Goal: Transaction & Acquisition: Purchase product/service

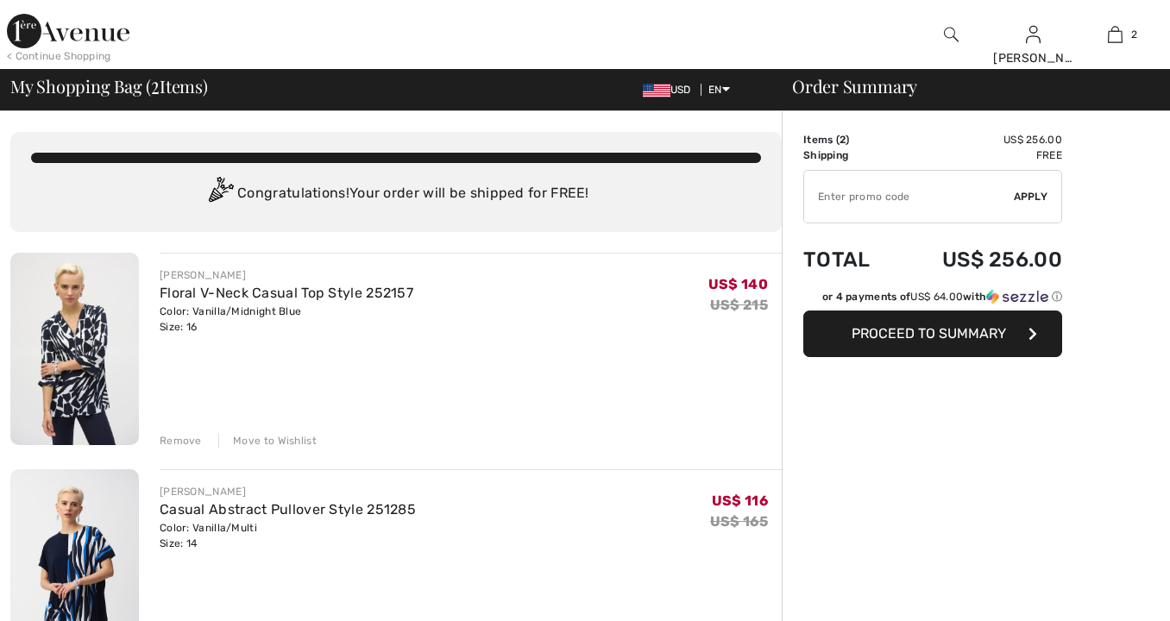
checkbox input "true"
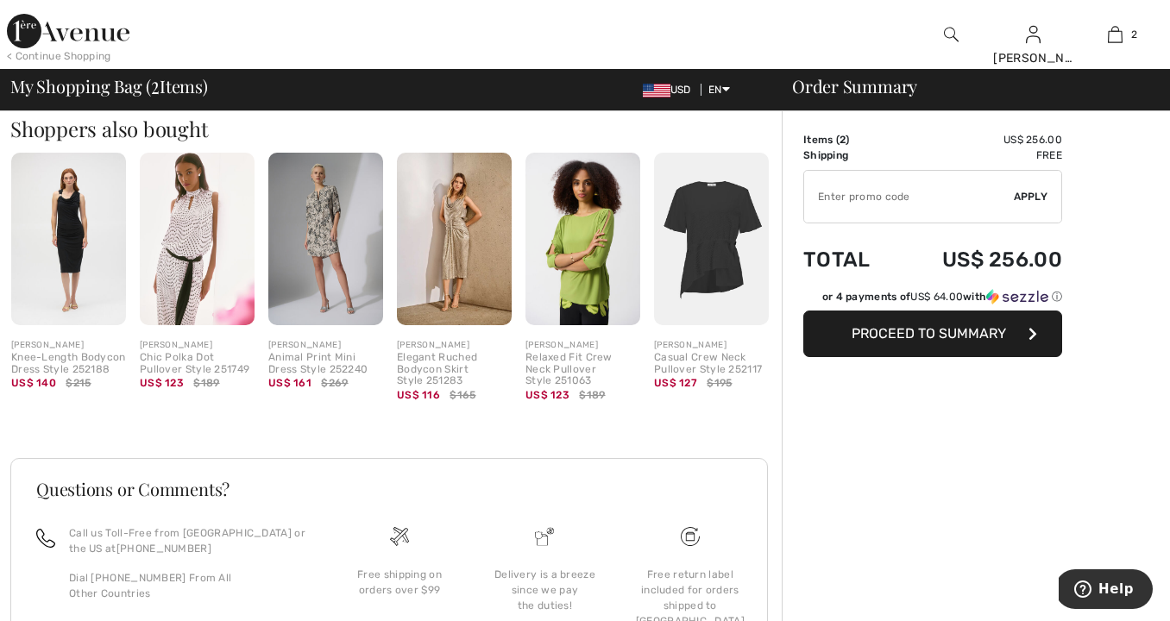
scroll to position [601, 0]
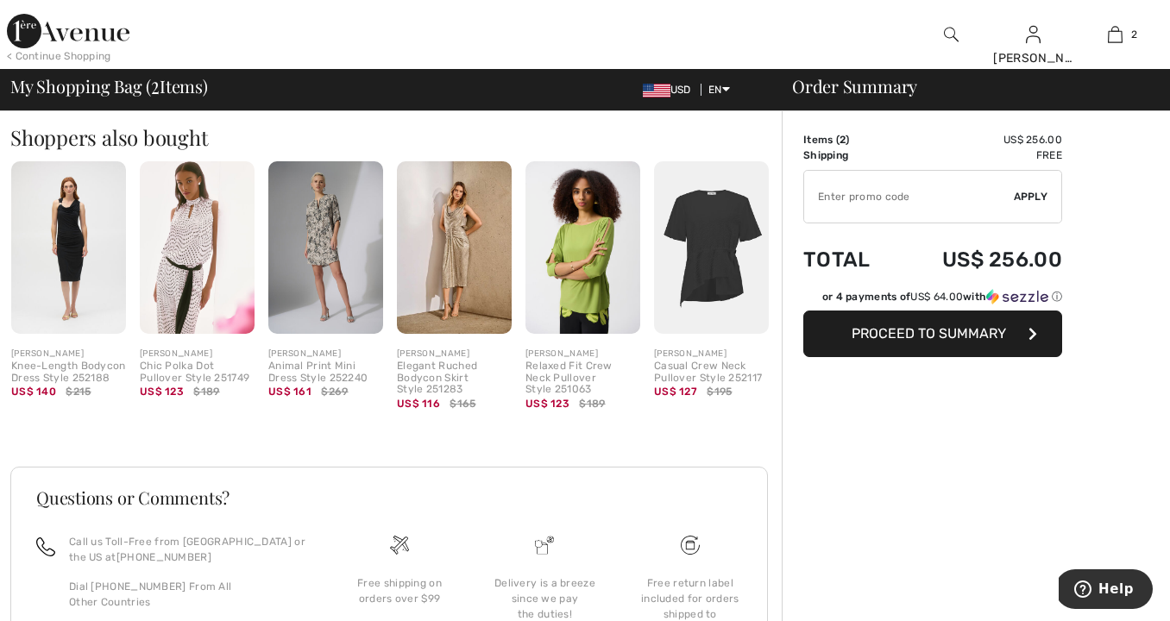
click at [699, 269] on img at bounding box center [711, 247] width 115 height 172
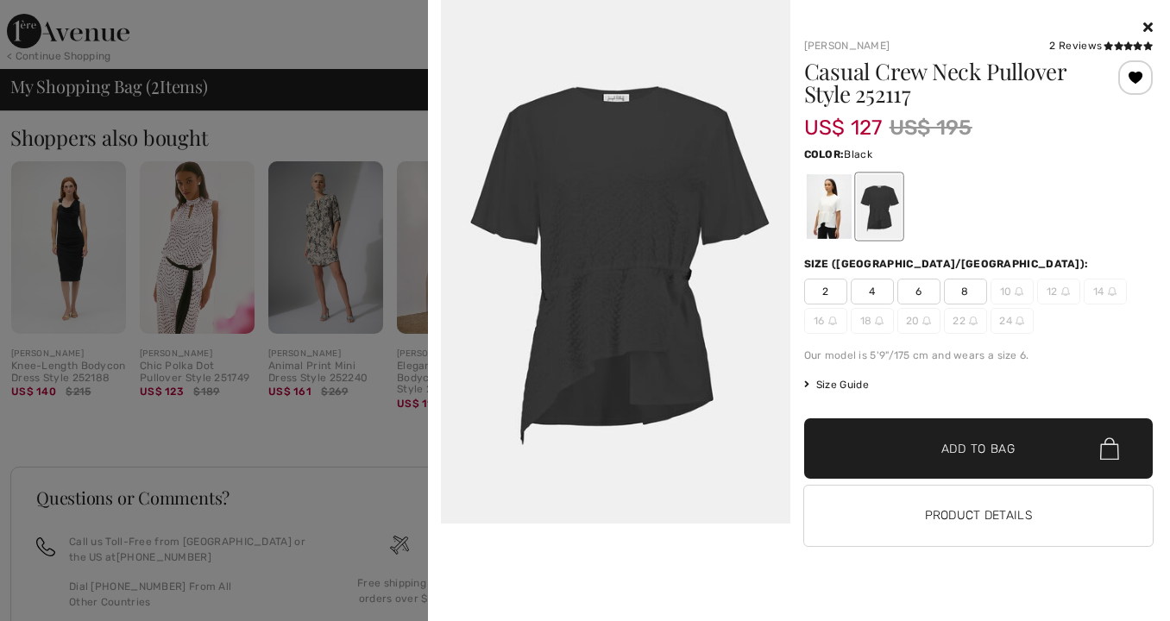
click at [366, 399] on div at bounding box center [585, 310] width 1170 height 621
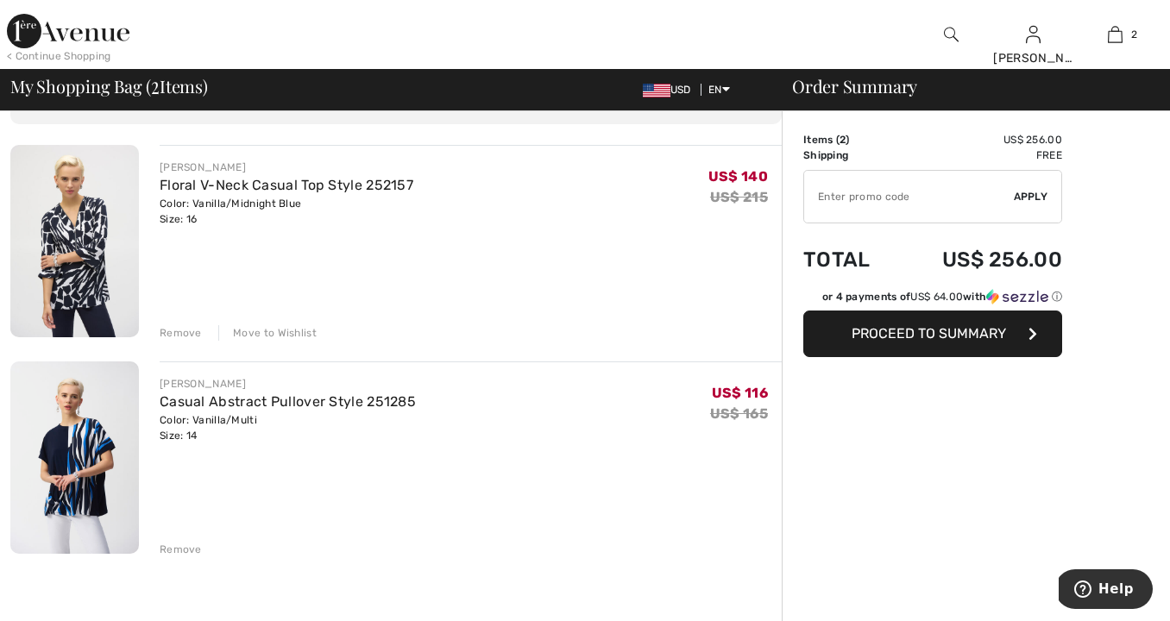
scroll to position [141, 0]
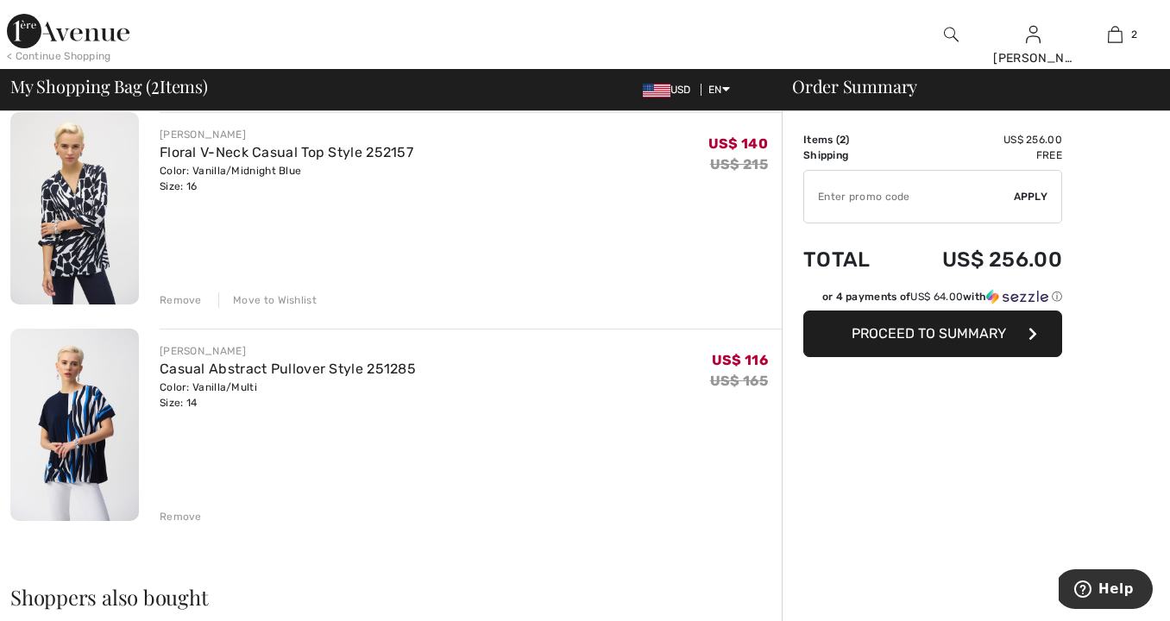
drag, startPoint x: 286, startPoint y: 297, endPoint x: 296, endPoint y: 317, distance: 22.4
click at [286, 297] on div "Move to Wishlist" at bounding box center [267, 301] width 98 height 16
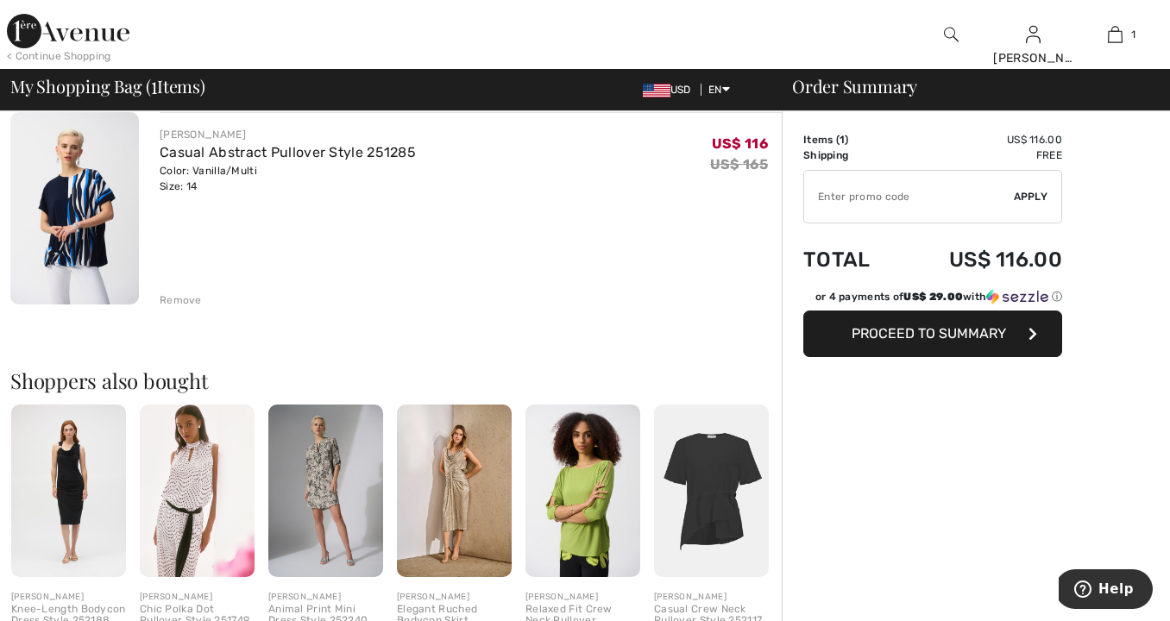
drag, startPoint x: 187, startPoint y: 306, endPoint x: 210, endPoint y: 321, distance: 27.3
click at [187, 306] on div "Remove" at bounding box center [181, 301] width 42 height 16
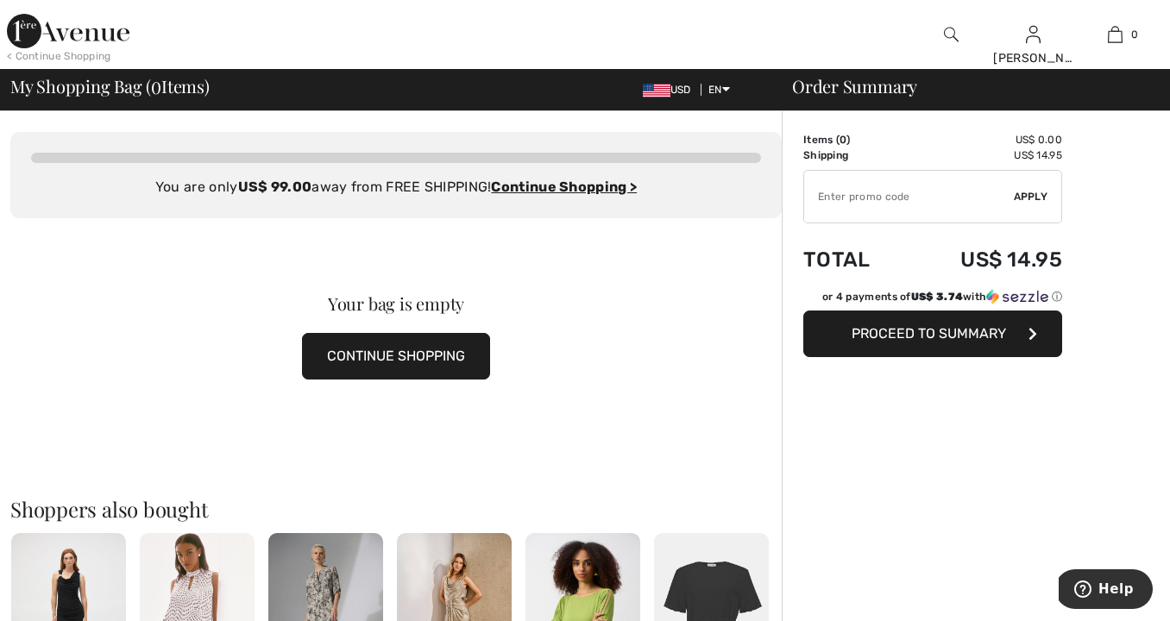
scroll to position [0, 0]
drag, startPoint x: 105, startPoint y: 36, endPoint x: 113, endPoint y: 50, distance: 15.8
click at [105, 36] on img at bounding box center [68, 31] width 123 height 35
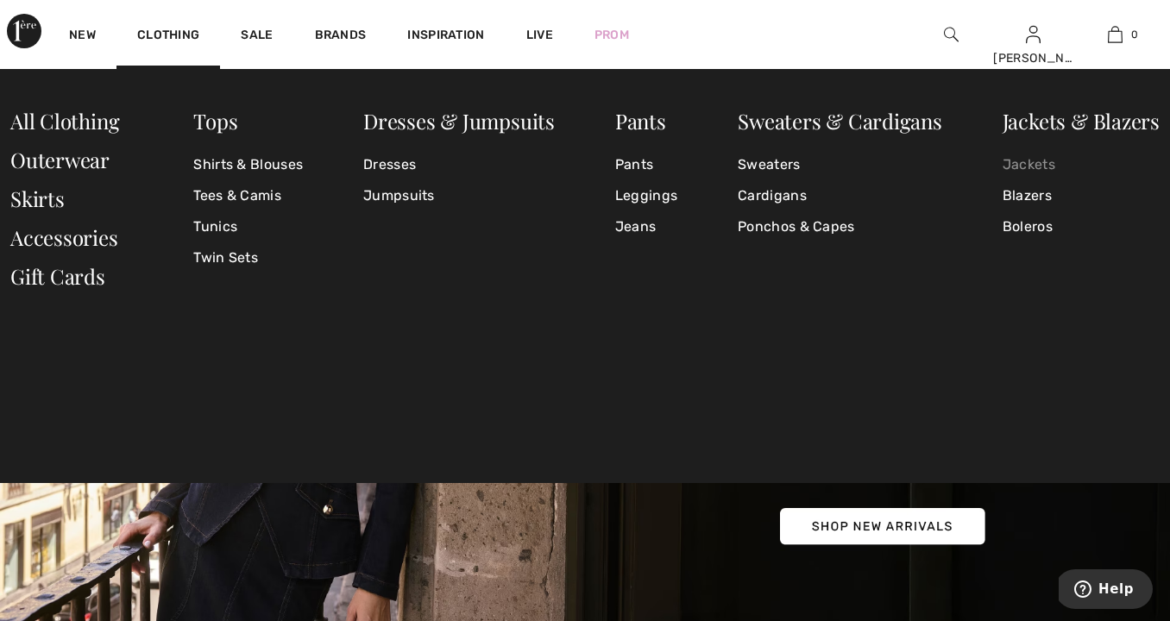
click at [1018, 165] on link "Jackets" at bounding box center [1081, 164] width 157 height 31
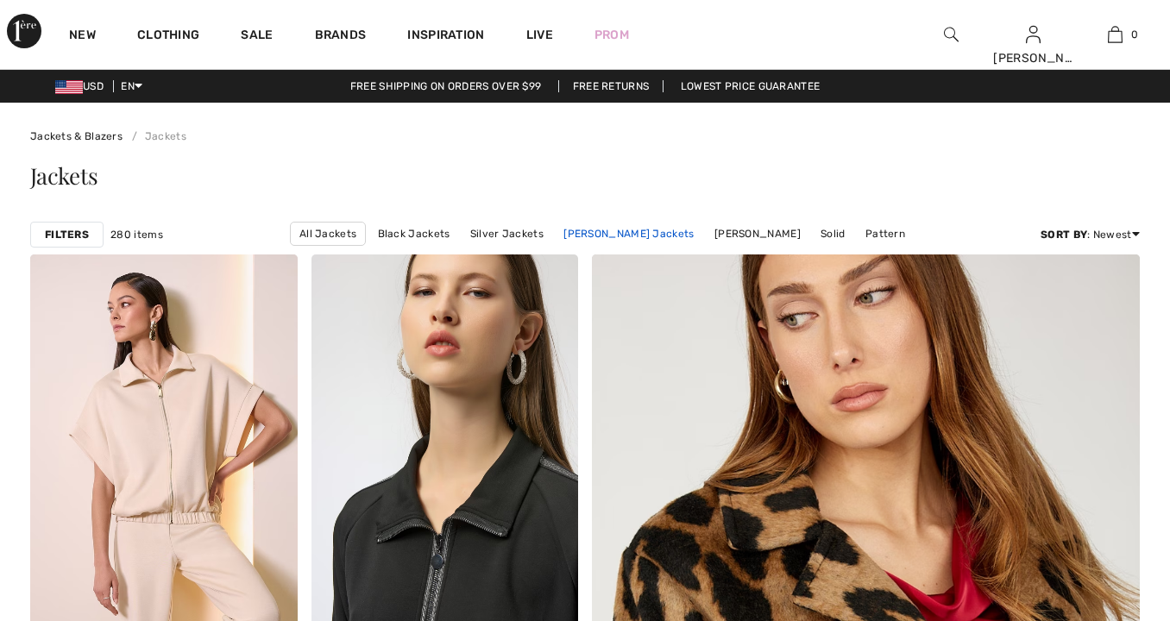
checkbox input "true"
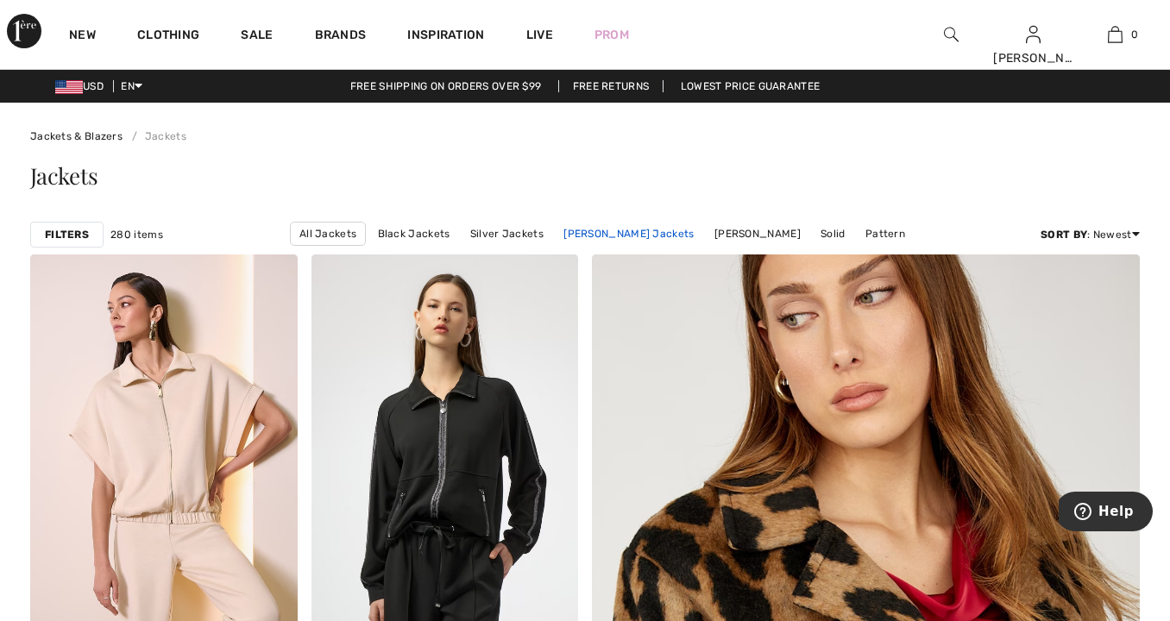
click at [609, 231] on link "Joseph Ribkoff Jackets" at bounding box center [629, 234] width 148 height 22
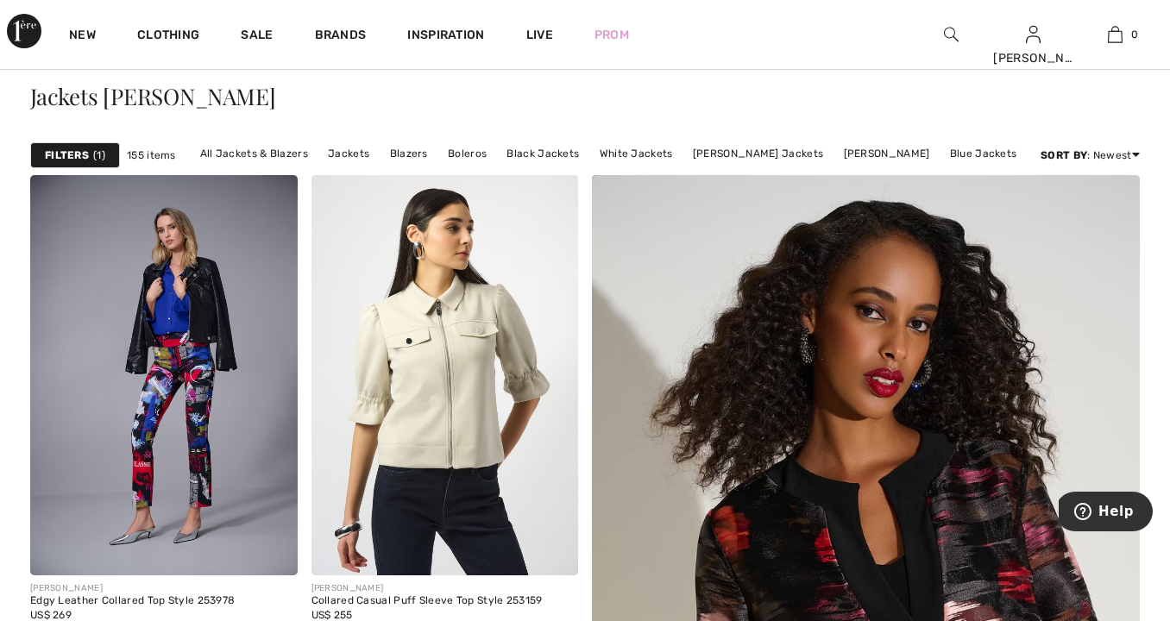
scroll to position [74, 0]
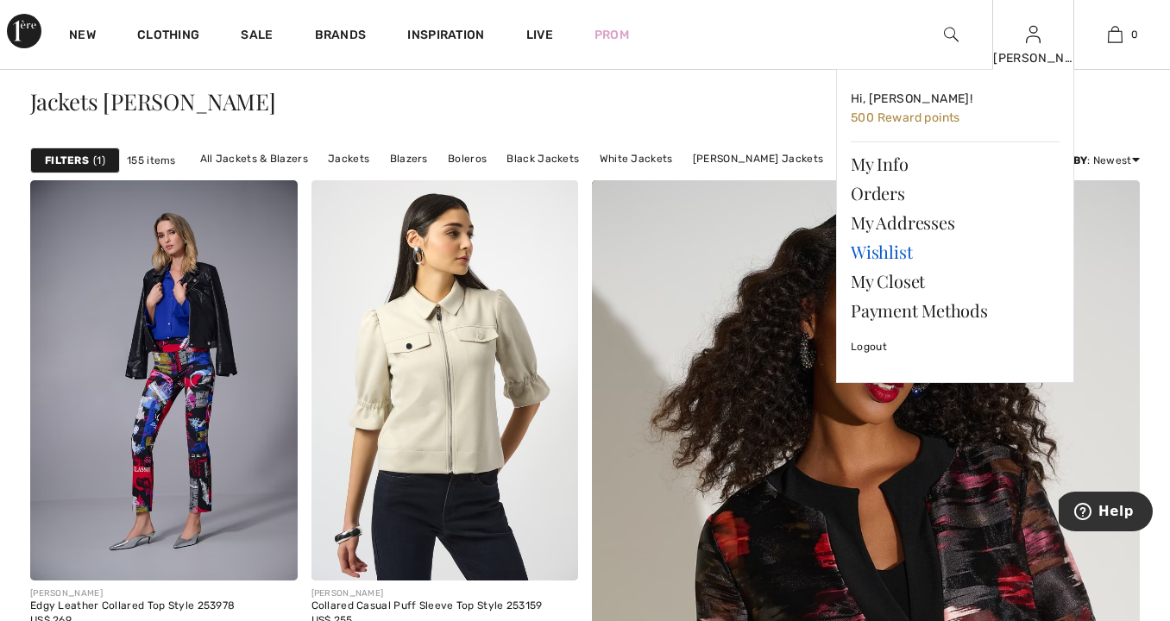
click at [896, 249] on link "Wishlist" at bounding box center [955, 251] width 209 height 29
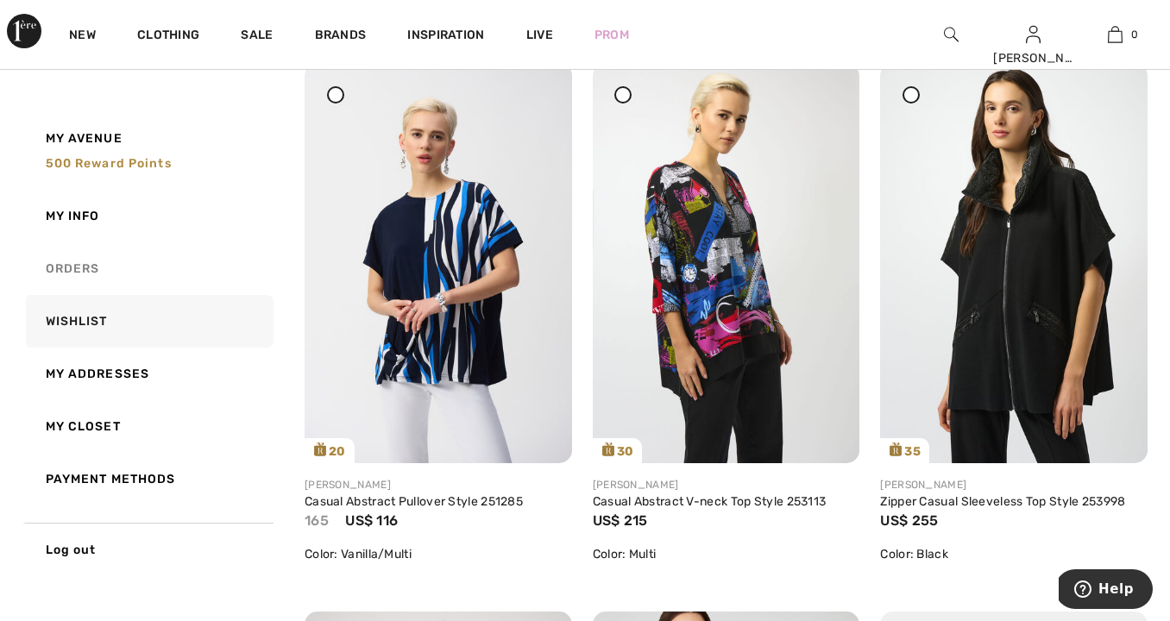
scroll to position [747, 0]
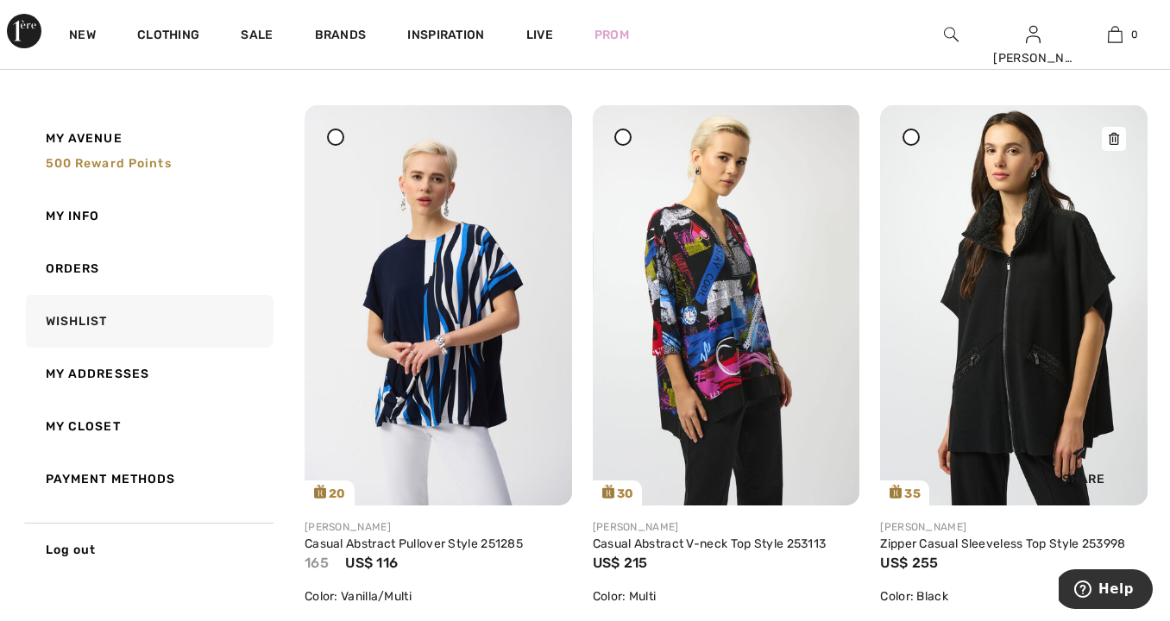
click at [1114, 137] on icon at bounding box center [1114, 139] width 10 height 12
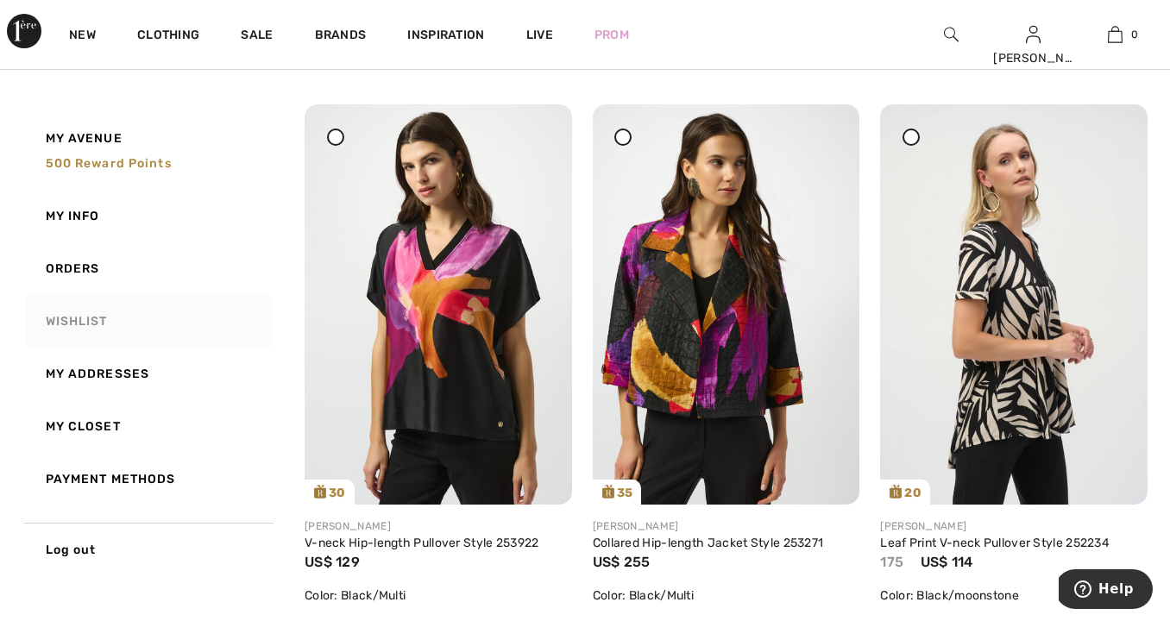
scroll to position [1847, 0]
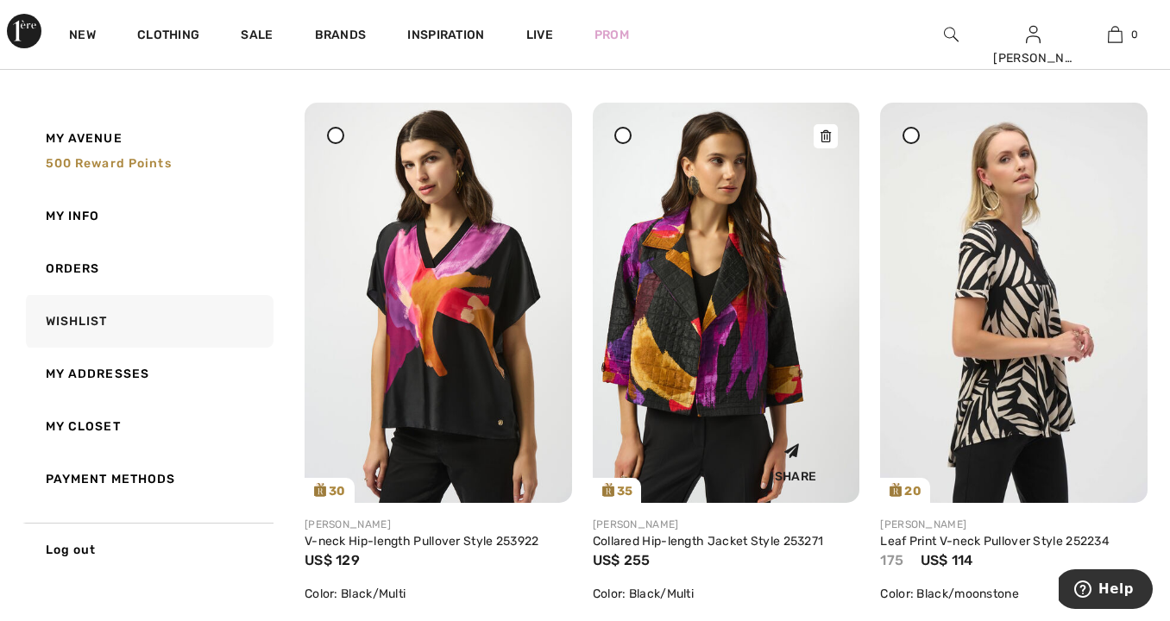
click at [675, 353] on img at bounding box center [727, 303] width 268 height 400
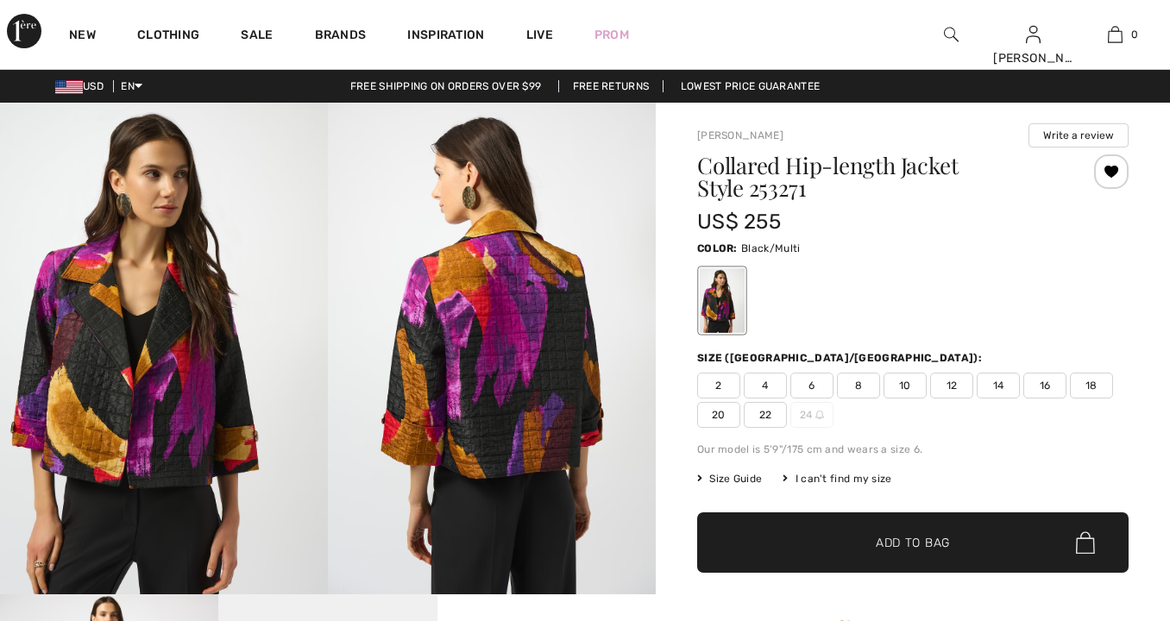
checkbox input "true"
click at [1038, 384] on span "16" at bounding box center [1045, 386] width 43 height 26
drag, startPoint x: 810, startPoint y: 529, endPoint x: 820, endPoint y: 519, distance: 14.6
click at [810, 528] on span "✔ Added to Bag Add to Bag" at bounding box center [913, 543] width 432 height 60
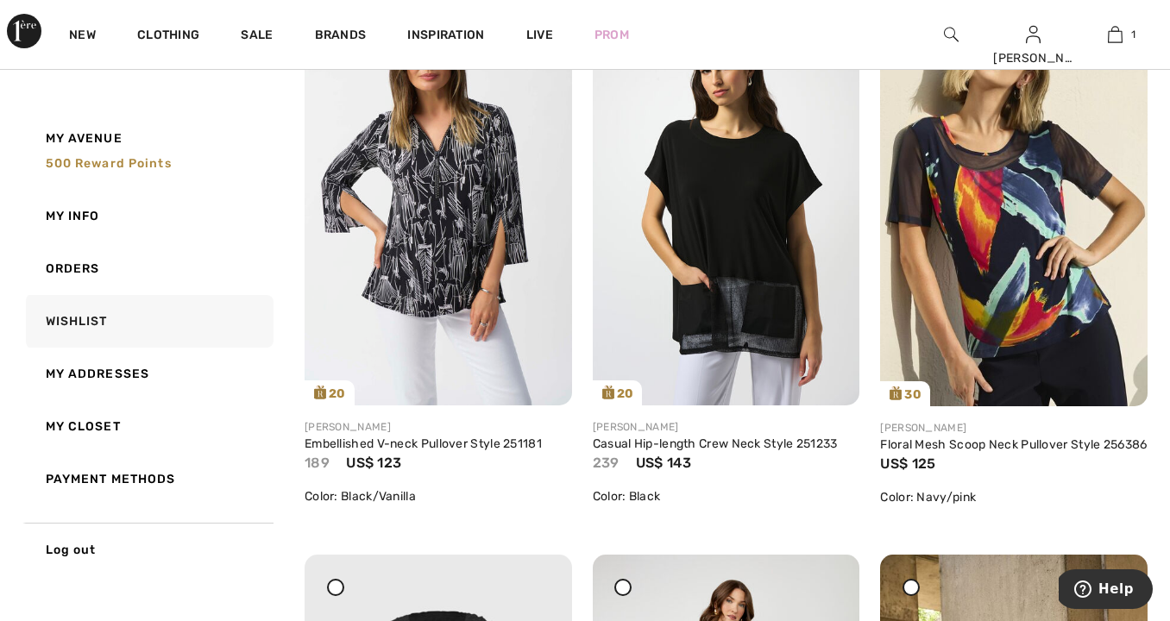
scroll to position [3043, 0]
click at [462, 284] on img at bounding box center [439, 205] width 268 height 400
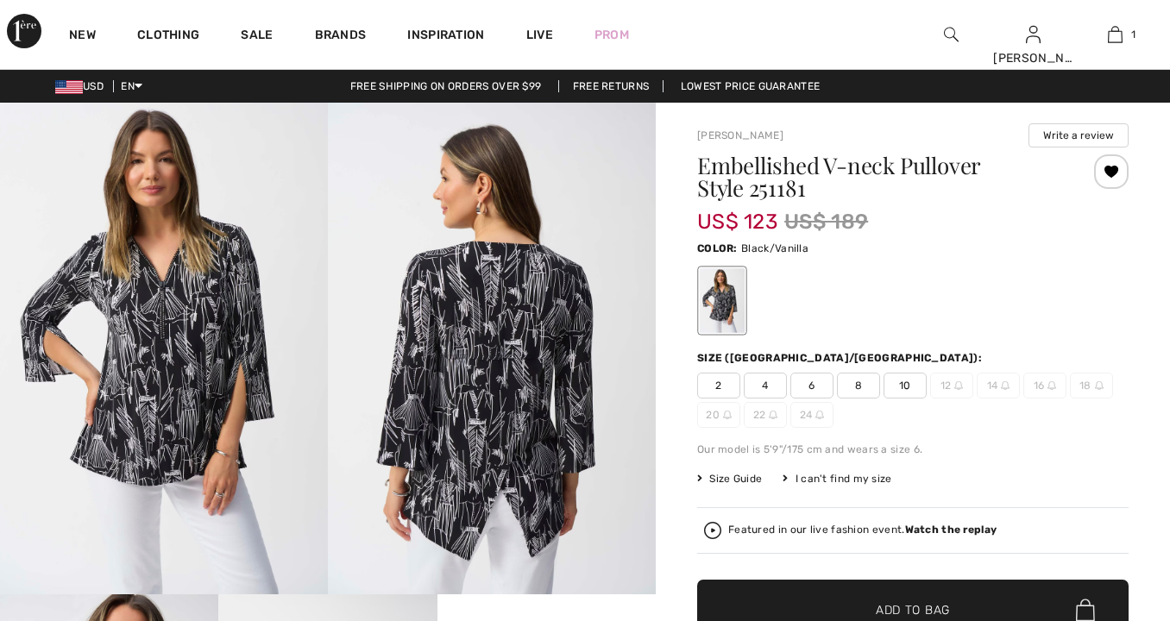
checkbox input "true"
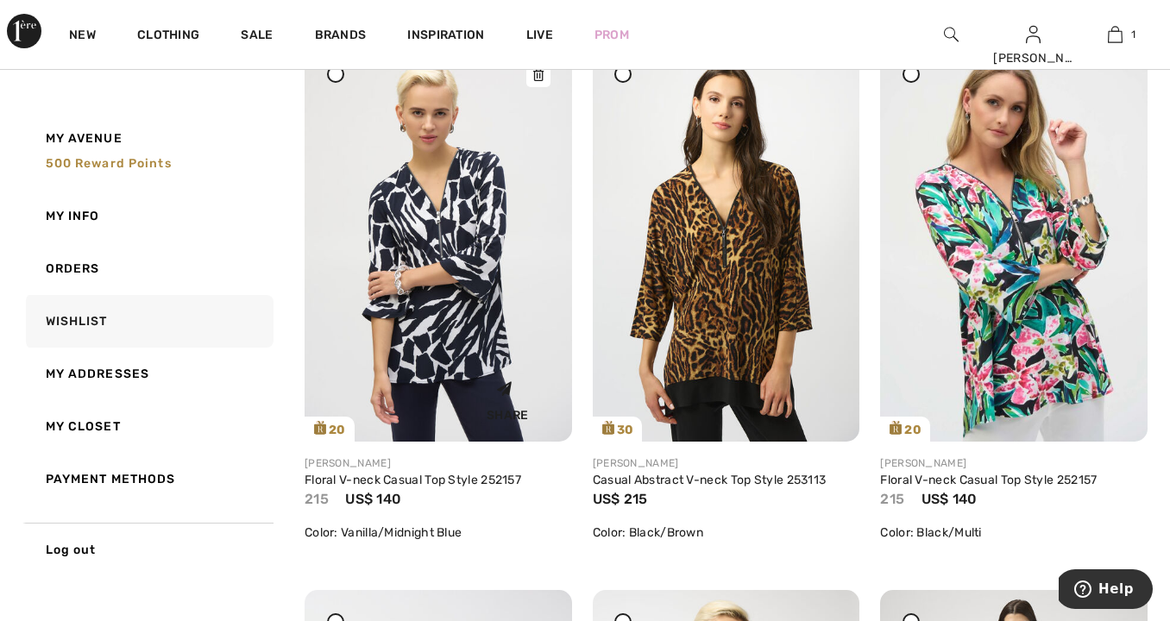
scroll to position [267, 0]
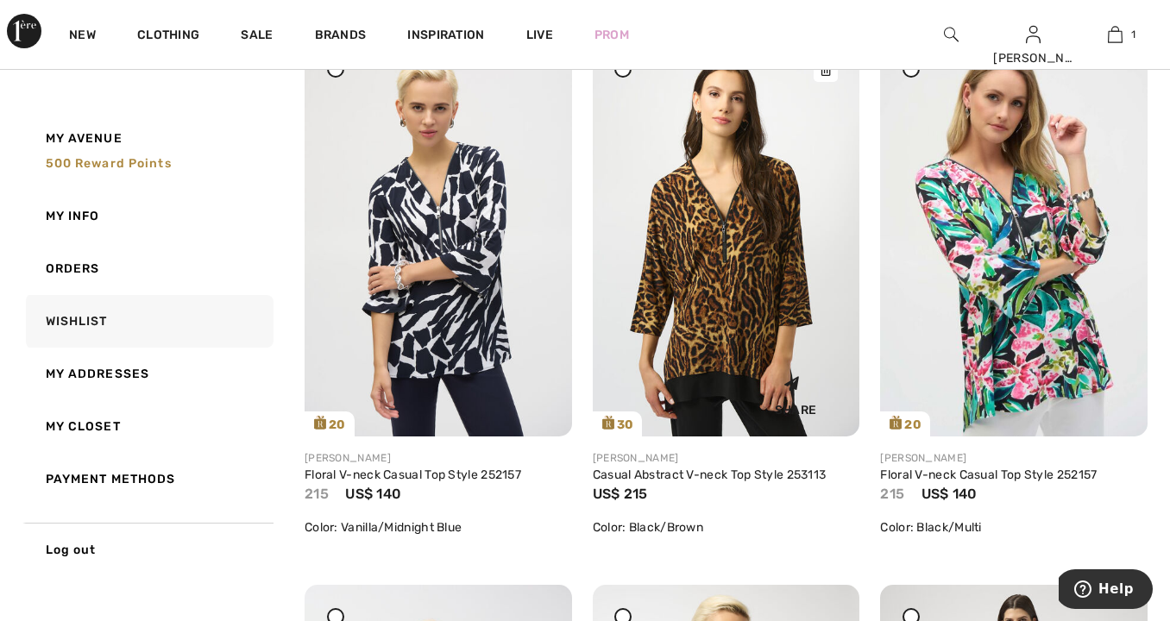
click at [694, 325] on img at bounding box center [727, 236] width 268 height 400
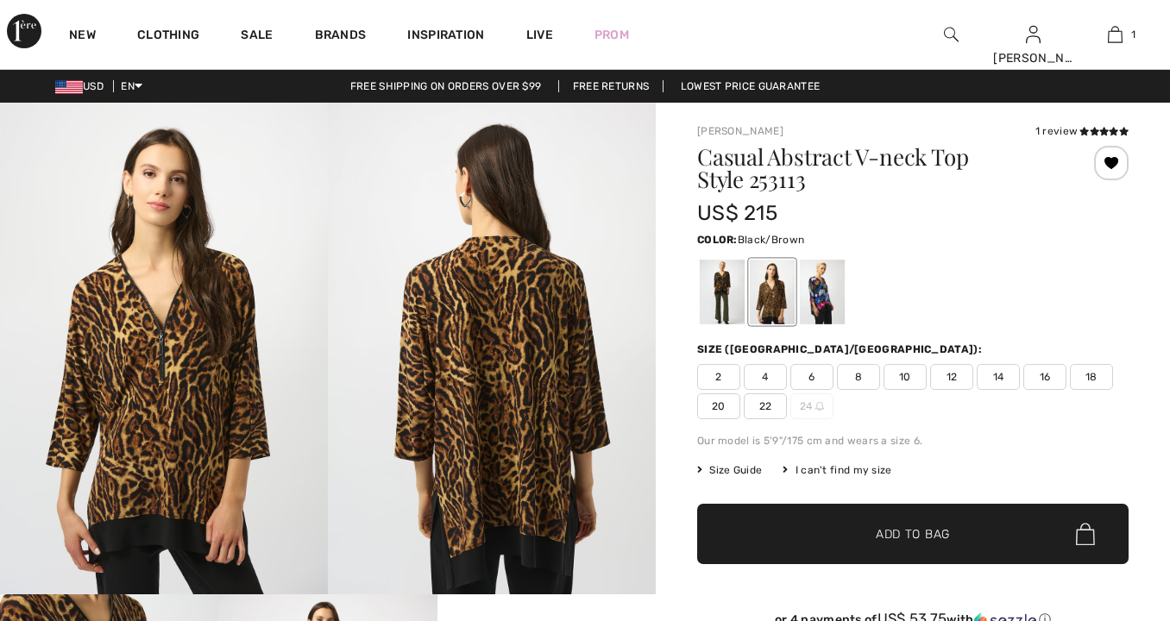
checkbox input "true"
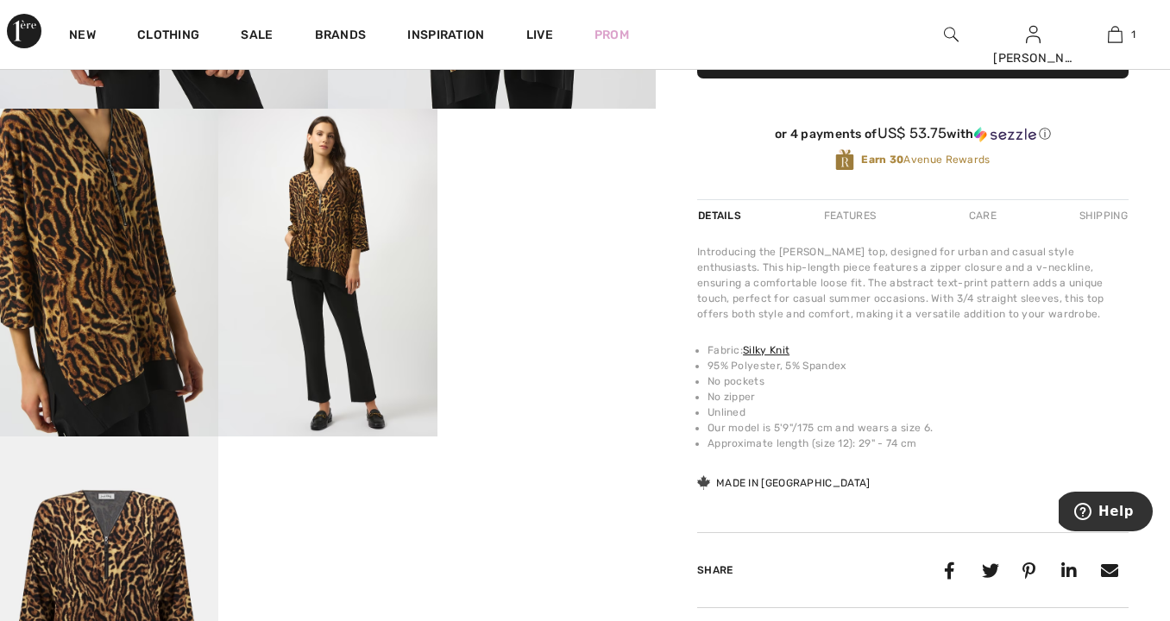
scroll to position [488, 0]
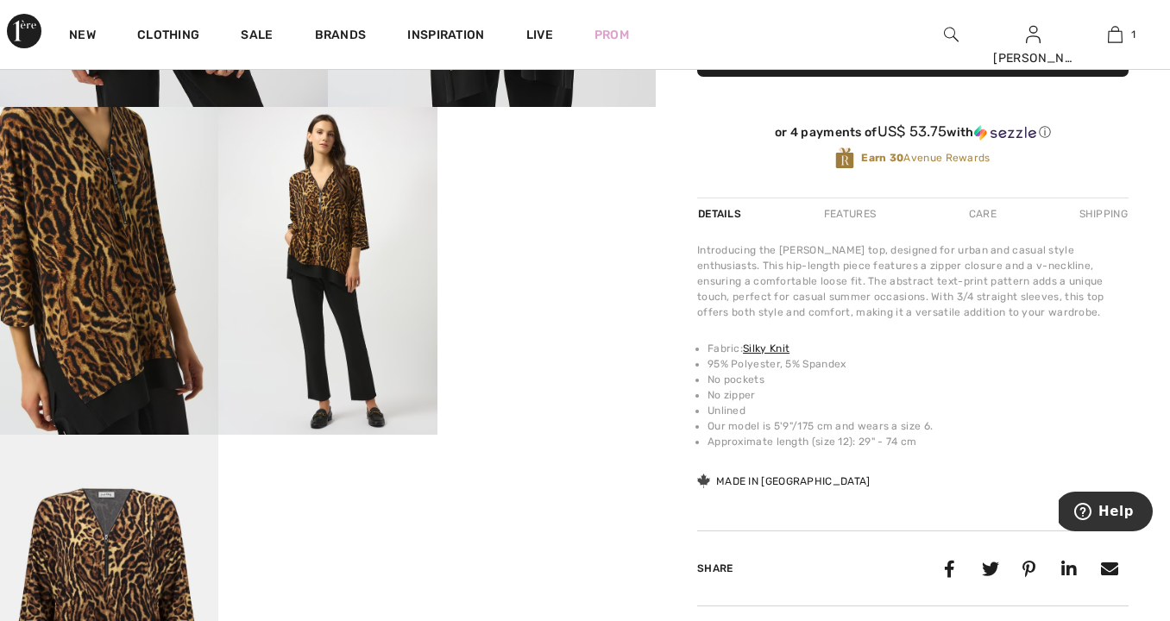
click at [606, 217] on video "Your browser does not support the video tag." at bounding box center [547, 162] width 218 height 110
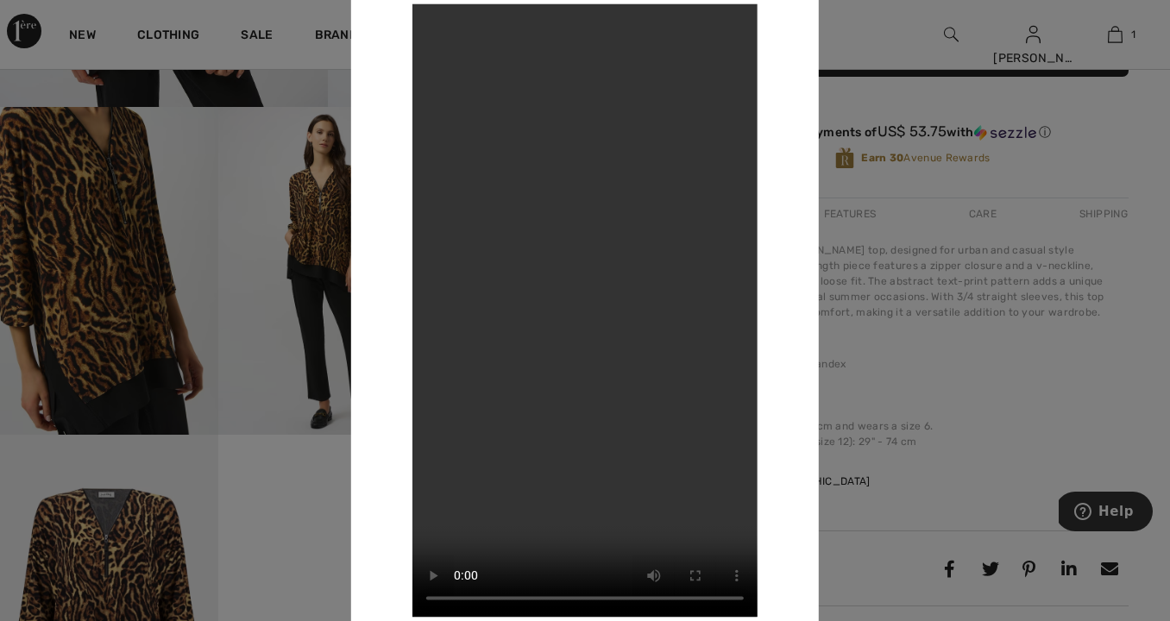
click at [382, 487] on div "Your browser does not support the video tag." at bounding box center [585, 310] width 468 height 697
click at [291, 492] on div at bounding box center [585, 310] width 1170 height 621
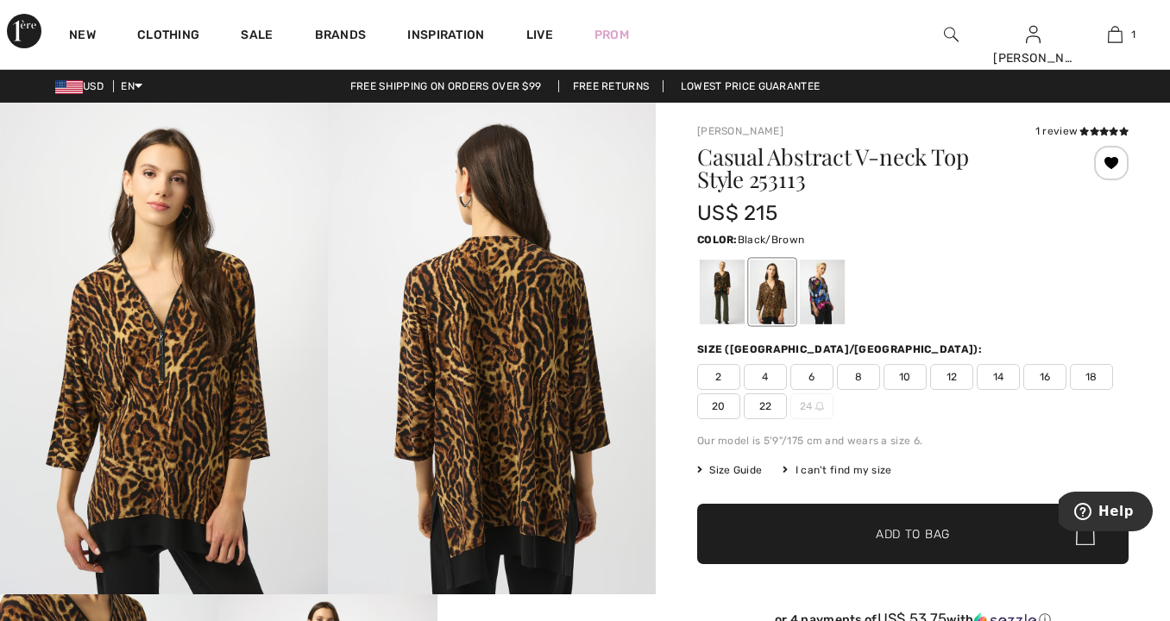
scroll to position [0, 0]
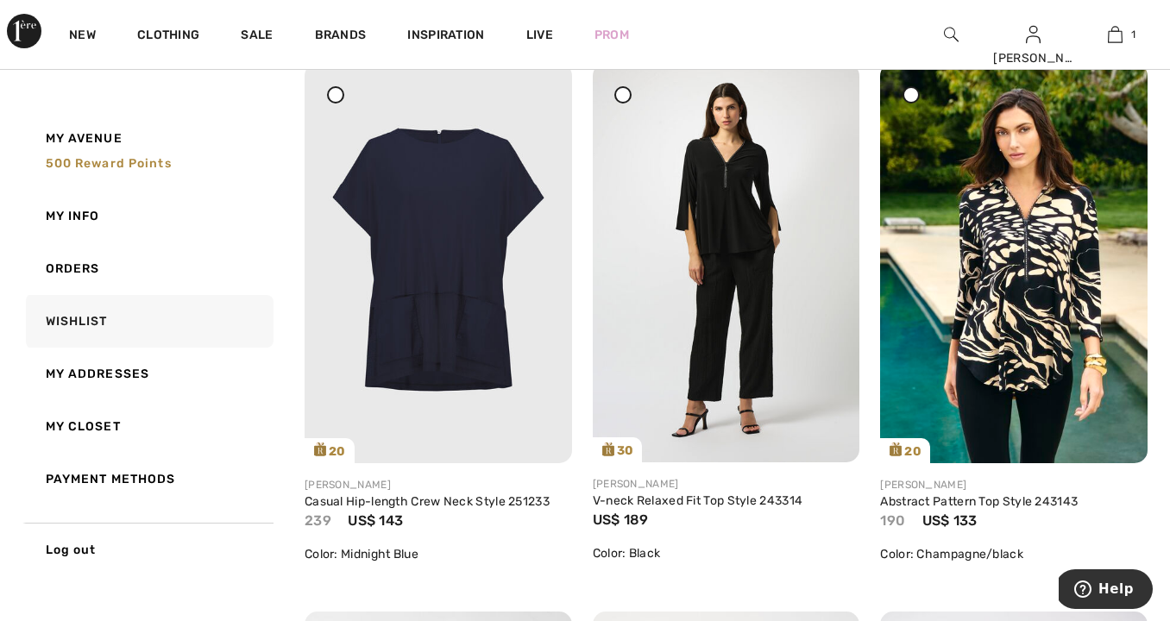
scroll to position [4109, 0]
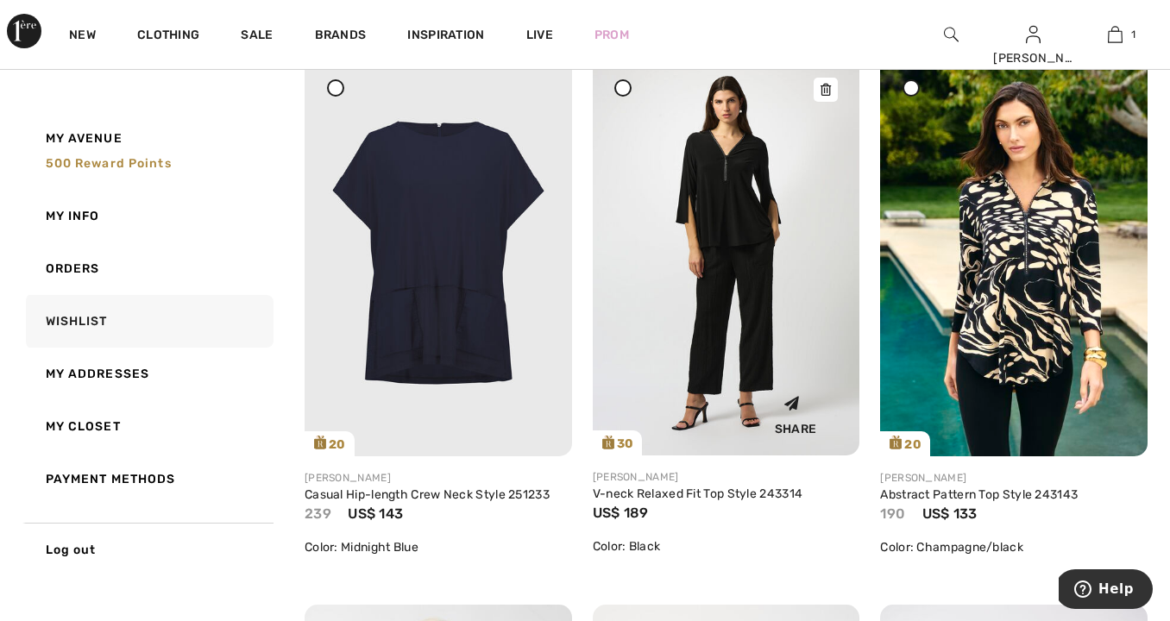
click at [708, 405] on div "Share" at bounding box center [727, 412] width 242 height 61
click at [716, 366] on img at bounding box center [727, 256] width 268 height 400
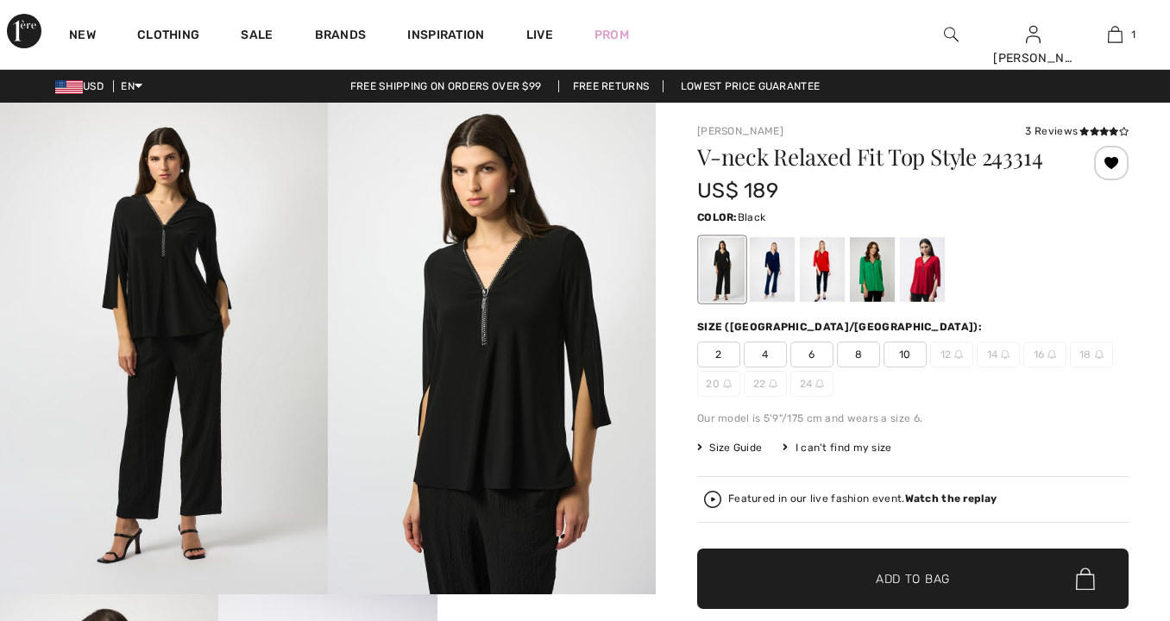
checkbox input "true"
drag, startPoint x: 772, startPoint y: 277, endPoint x: 763, endPoint y: 308, distance: 32.2
click at [772, 277] on div at bounding box center [772, 269] width 45 height 65
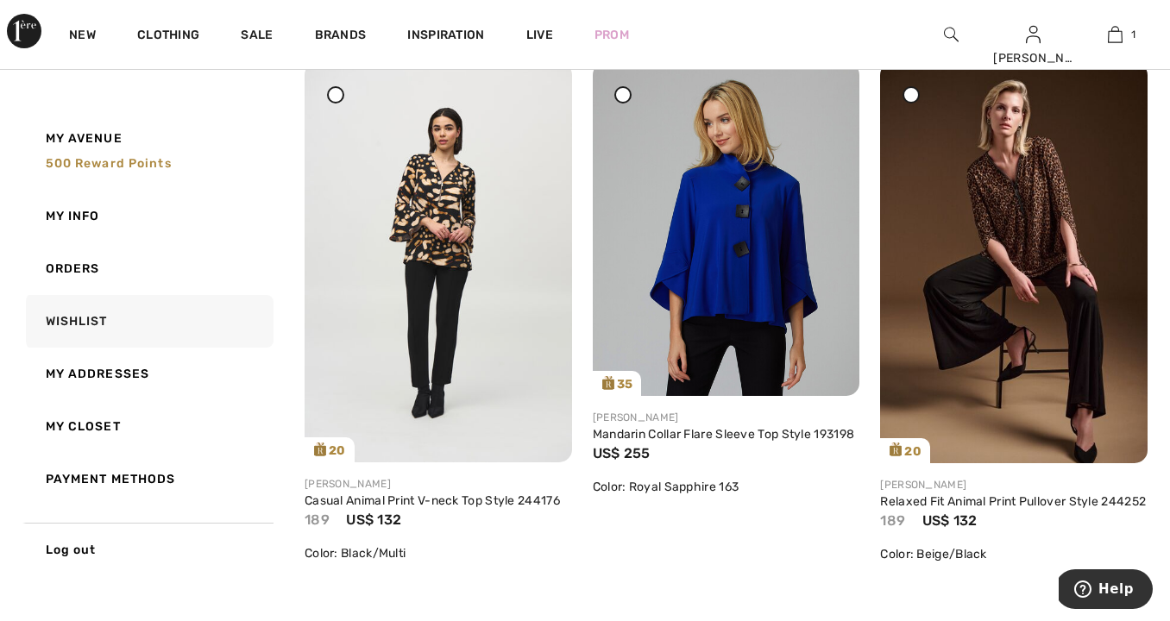
scroll to position [5773, 0]
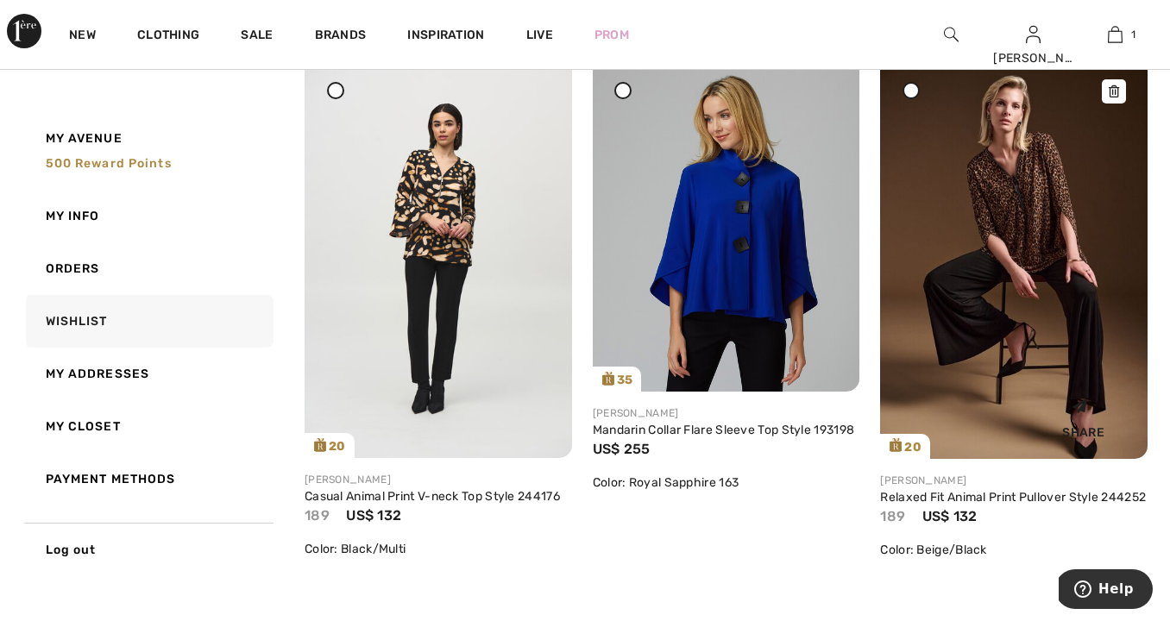
click at [988, 414] on div "Share" at bounding box center [1014, 415] width 242 height 61
click at [1004, 299] on img at bounding box center [1014, 258] width 268 height 400
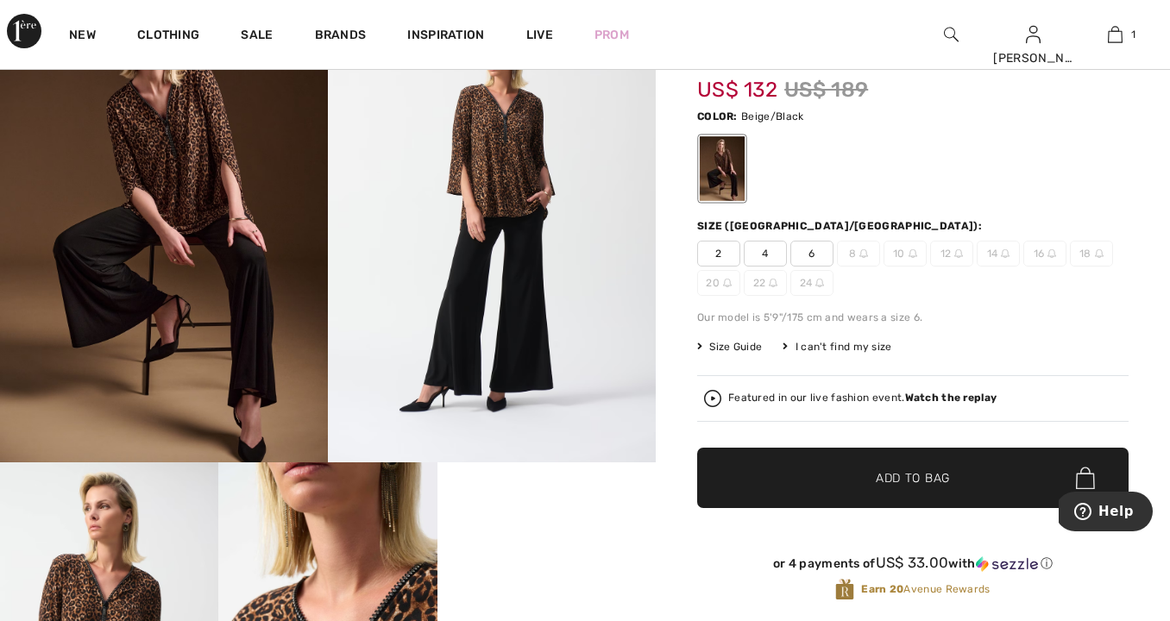
scroll to position [129, 0]
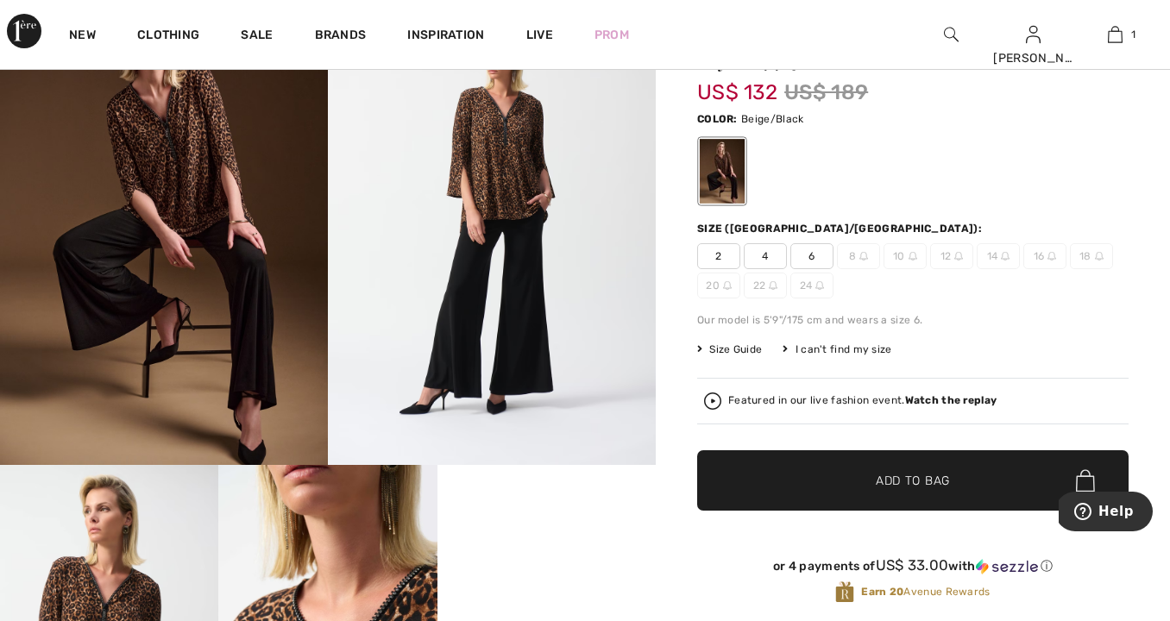
click at [1040, 264] on span "16" at bounding box center [1045, 256] width 43 height 26
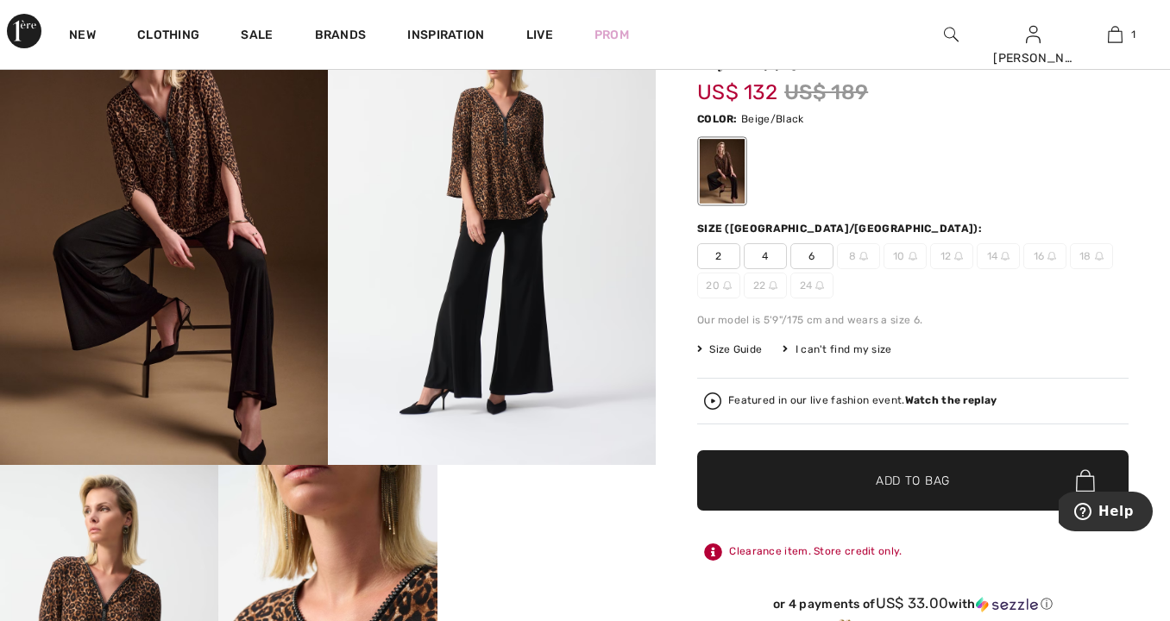
click at [1040, 258] on div at bounding box center [585, 310] width 1170 height 621
click at [838, 350] on div "I can't find my size" at bounding box center [837, 350] width 109 height 16
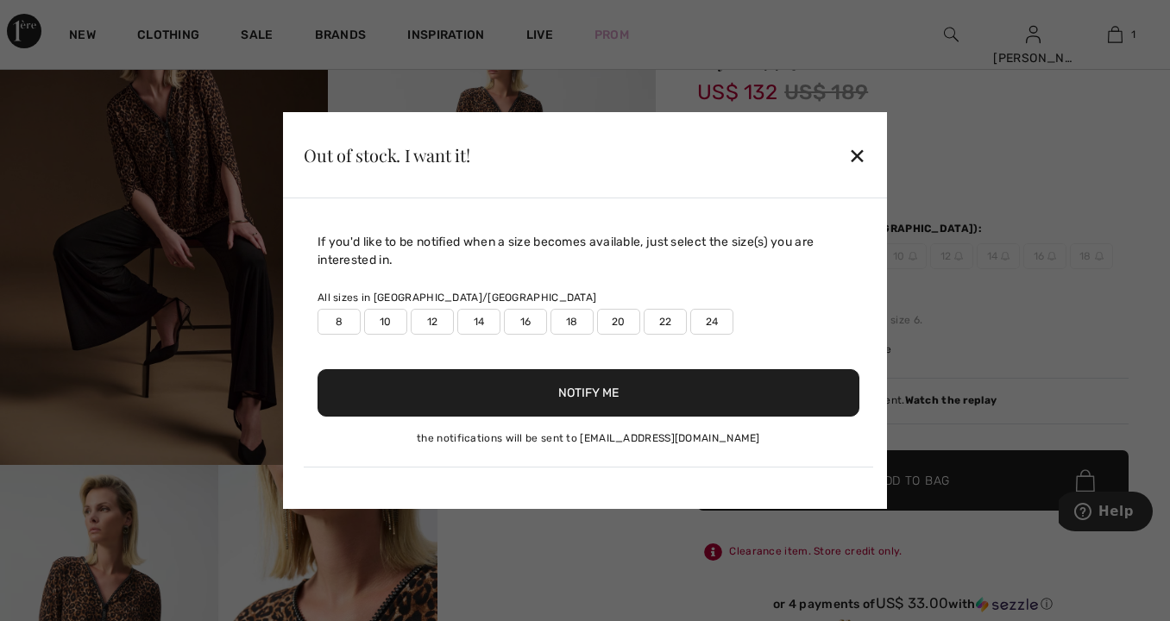
click at [526, 323] on label "16" at bounding box center [525, 322] width 43 height 26
click at [527, 394] on button "Notify Me" at bounding box center [589, 392] width 542 height 47
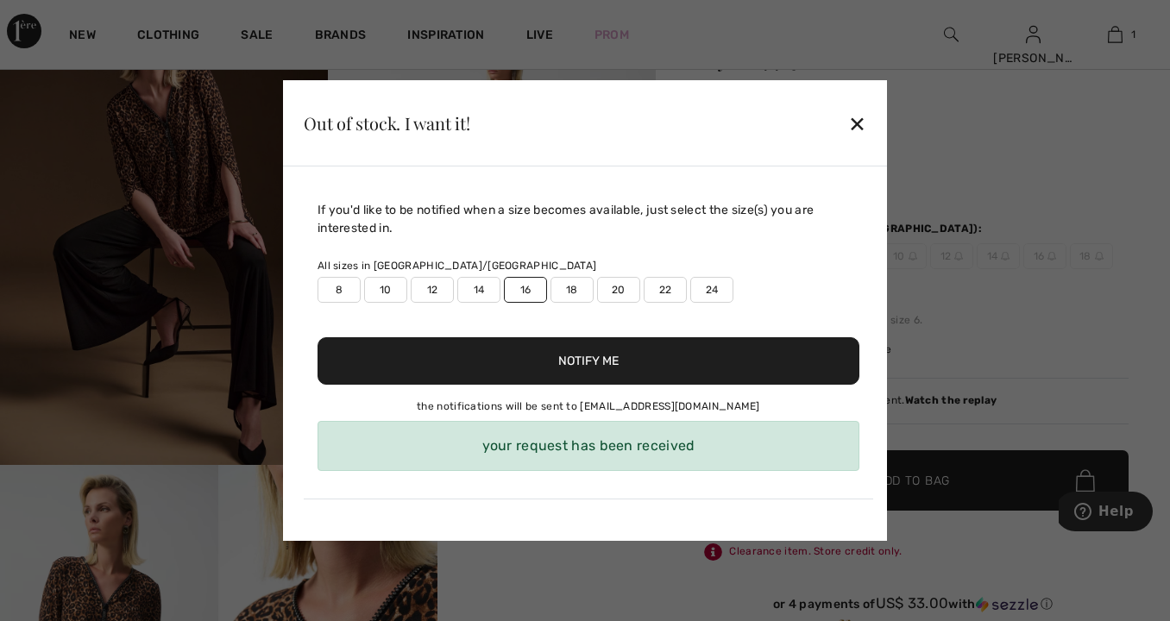
drag, startPoint x: 858, startPoint y: 123, endPoint x: 862, endPoint y: 133, distance: 10.4
click at [858, 123] on div "✕" at bounding box center [857, 123] width 18 height 36
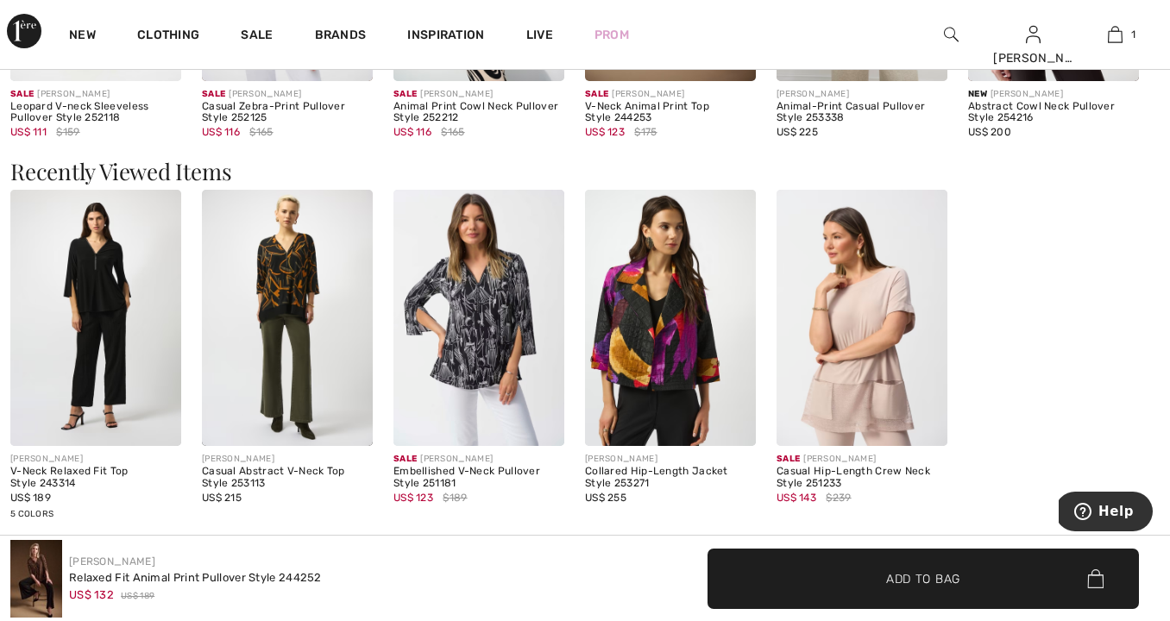
scroll to position [1864, 0]
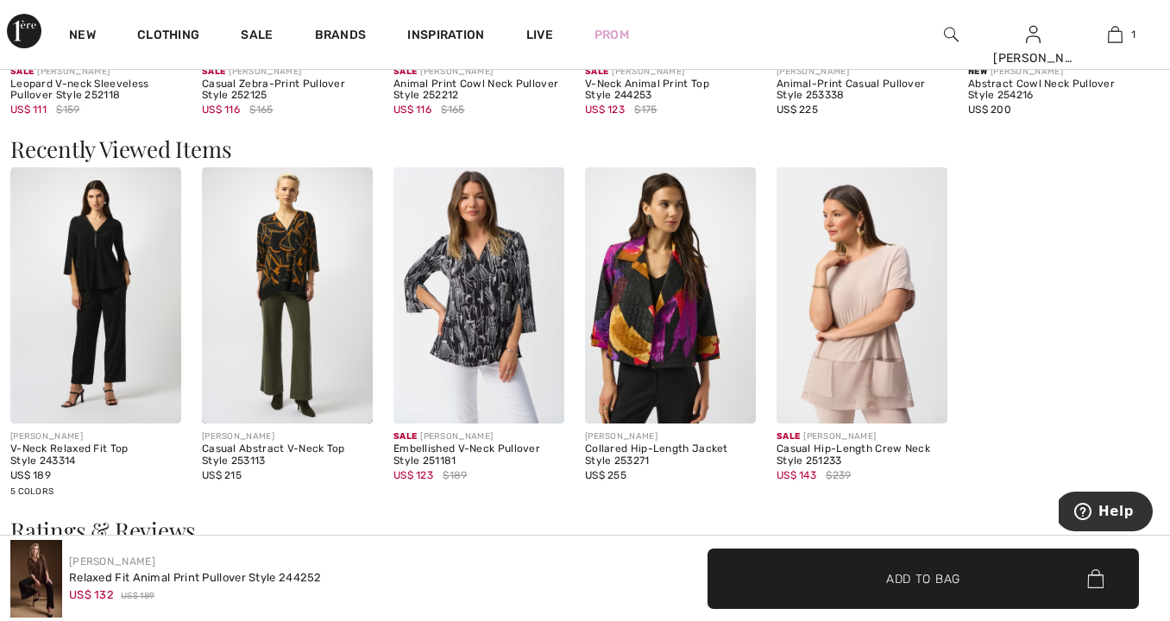
click at [506, 287] on img at bounding box center [479, 295] width 171 height 256
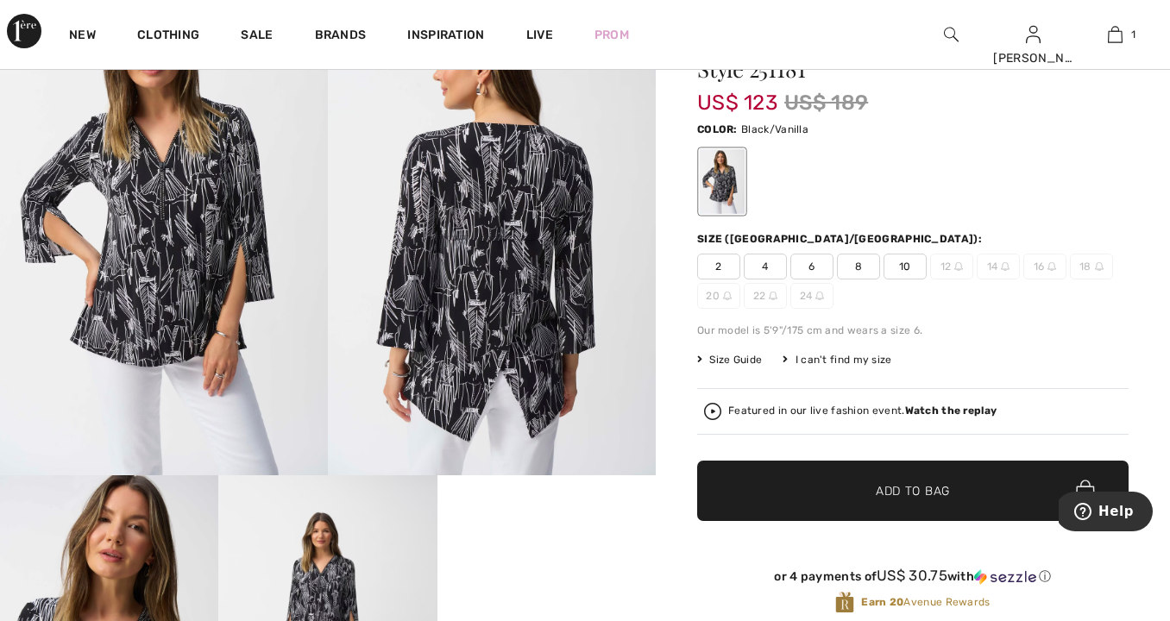
click at [854, 357] on div "I can't find my size" at bounding box center [837, 360] width 109 height 16
click at [846, 357] on div "I can't find my size" at bounding box center [837, 360] width 109 height 16
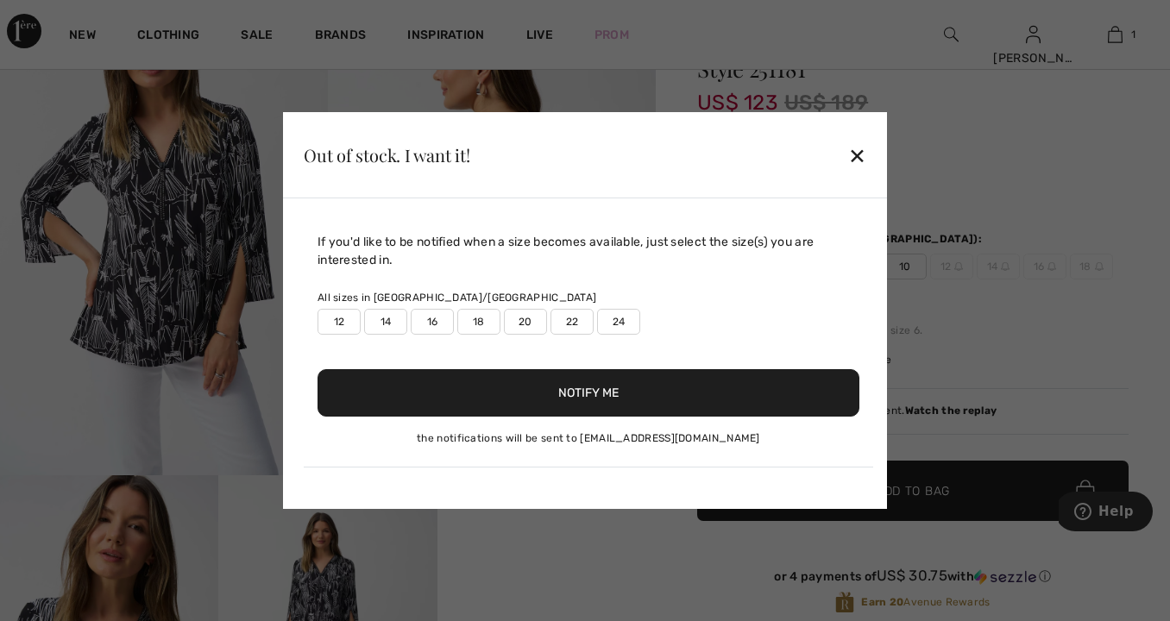
click at [435, 318] on label "16" at bounding box center [432, 322] width 43 height 26
click at [433, 322] on label "16" at bounding box center [432, 322] width 43 height 26
click at [429, 322] on label "16" at bounding box center [432, 322] width 43 height 26
click at [620, 406] on button "Notify Me" at bounding box center [589, 392] width 542 height 47
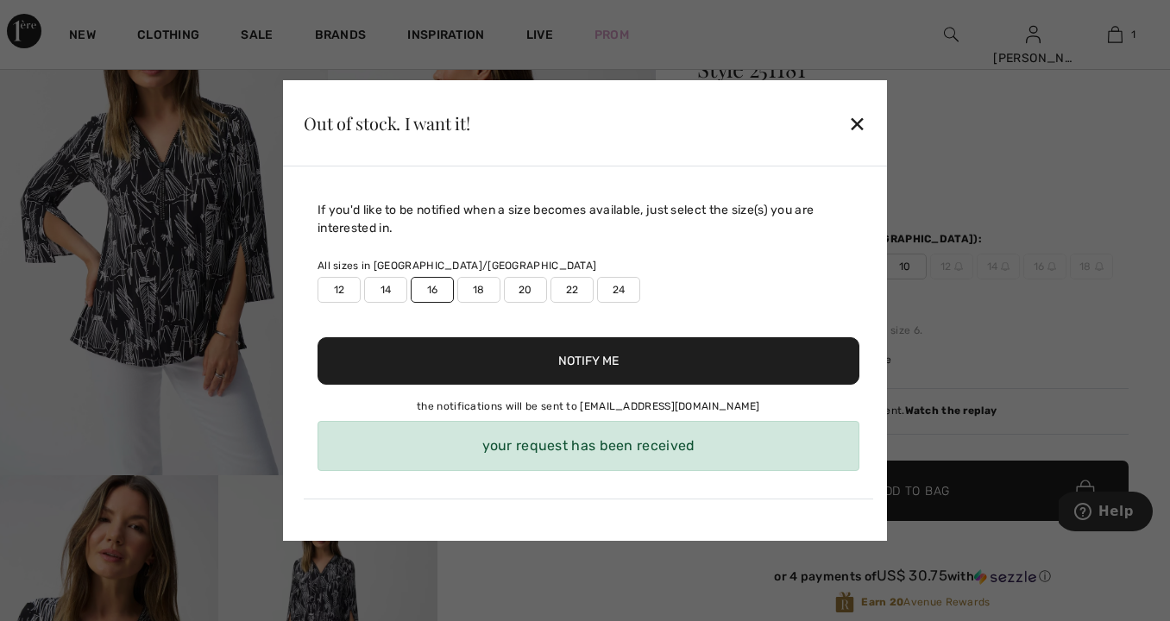
click at [864, 123] on div "✕" at bounding box center [857, 123] width 18 height 36
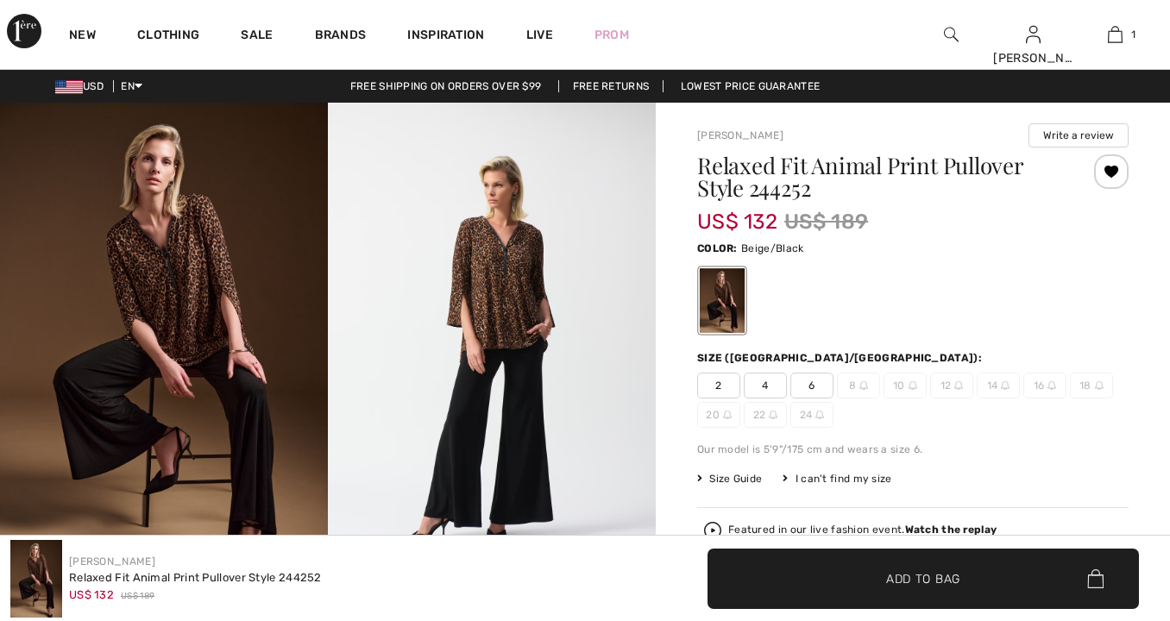
checkbox input "true"
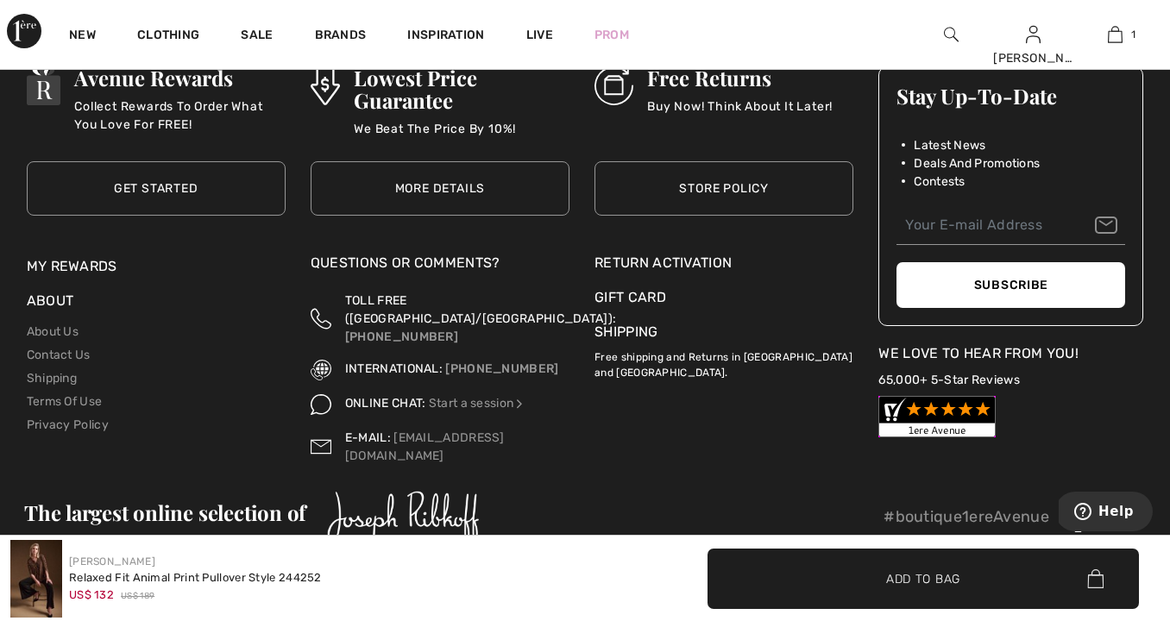
scroll to position [2820, 0]
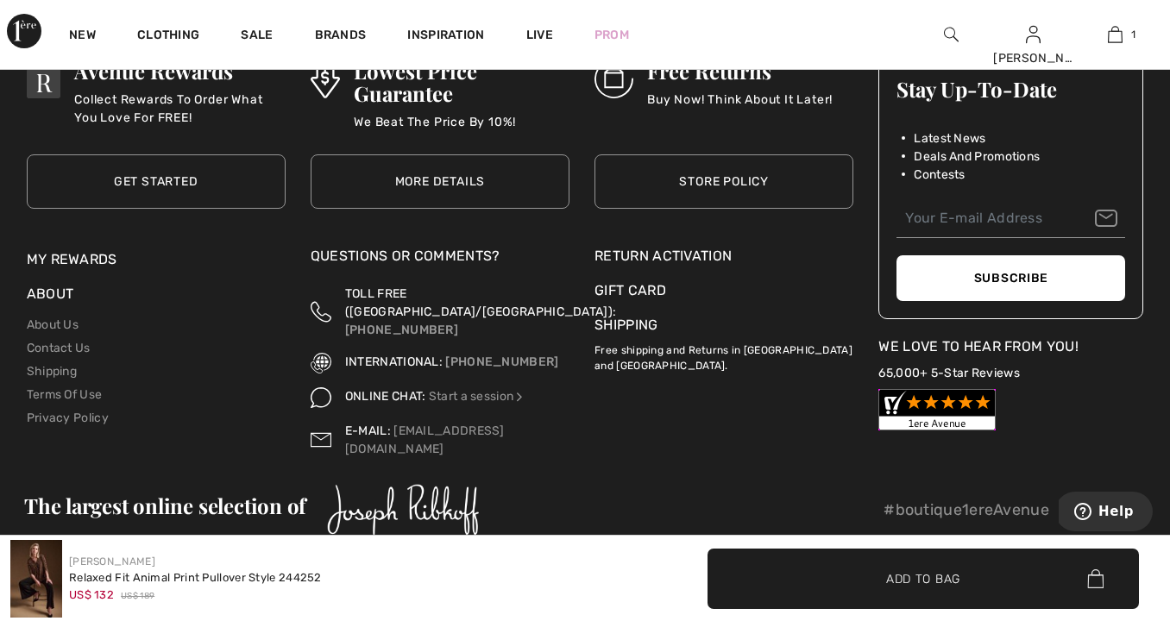
click at [372, 577] on div "[PERSON_NAME] Relaxed Fit Animal Print Pullover Style 244252 US$ 132 US$ 189" at bounding box center [292, 579] width 564 height 78
click at [815, 588] on span "✔ Added to Bag Add to Bag" at bounding box center [924, 579] width 432 height 60
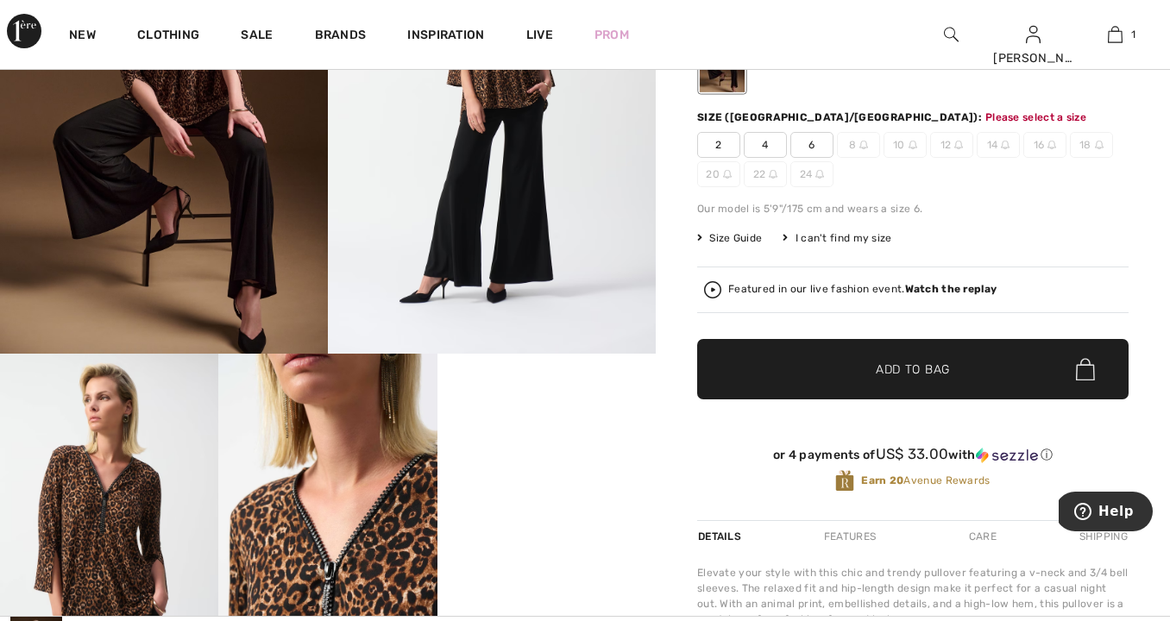
scroll to position [212, 0]
